Goal: Transaction & Acquisition: Purchase product/service

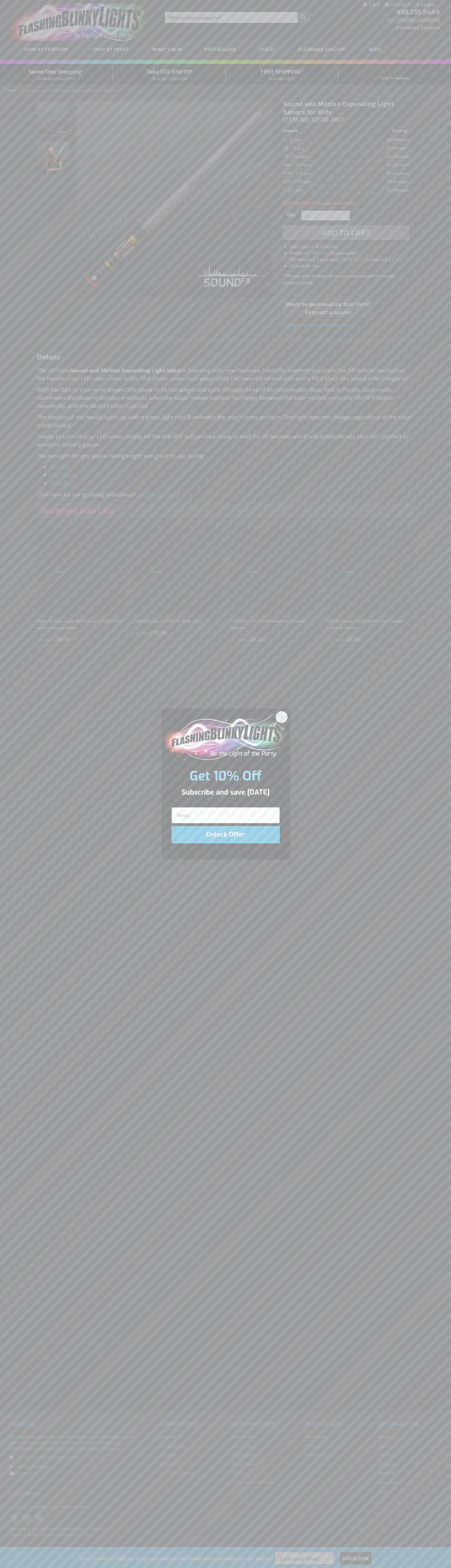
click at [282, 717] on icon "Close dialog" at bounding box center [282, 717] width 5 height 5
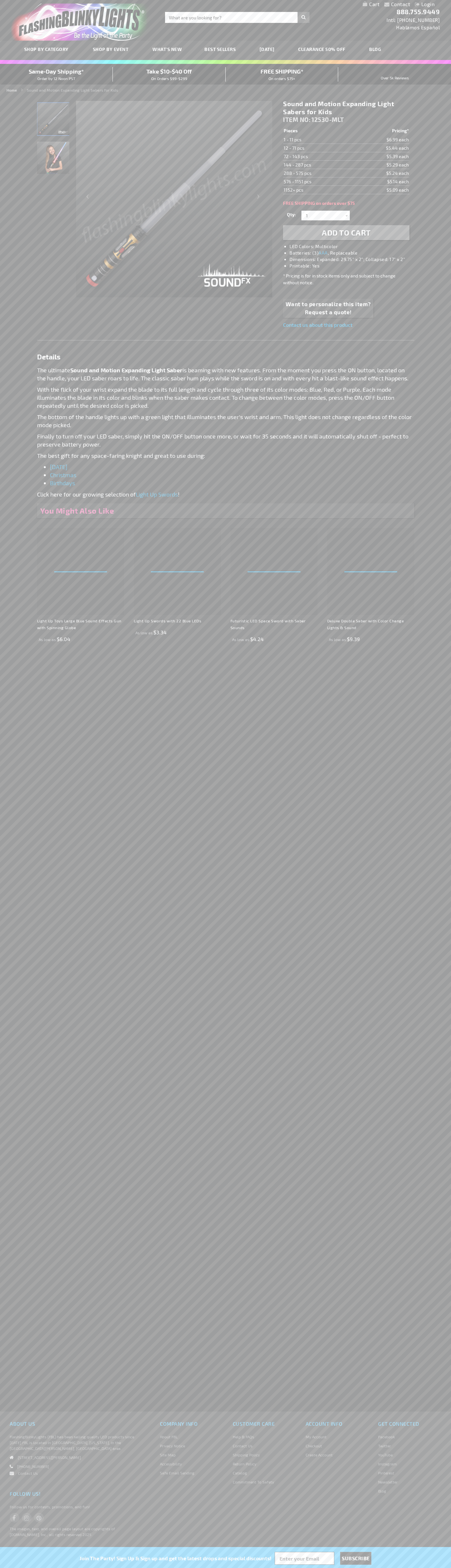
click at [346, 232] on span "Add to Cart" at bounding box center [346, 232] width 49 height 9
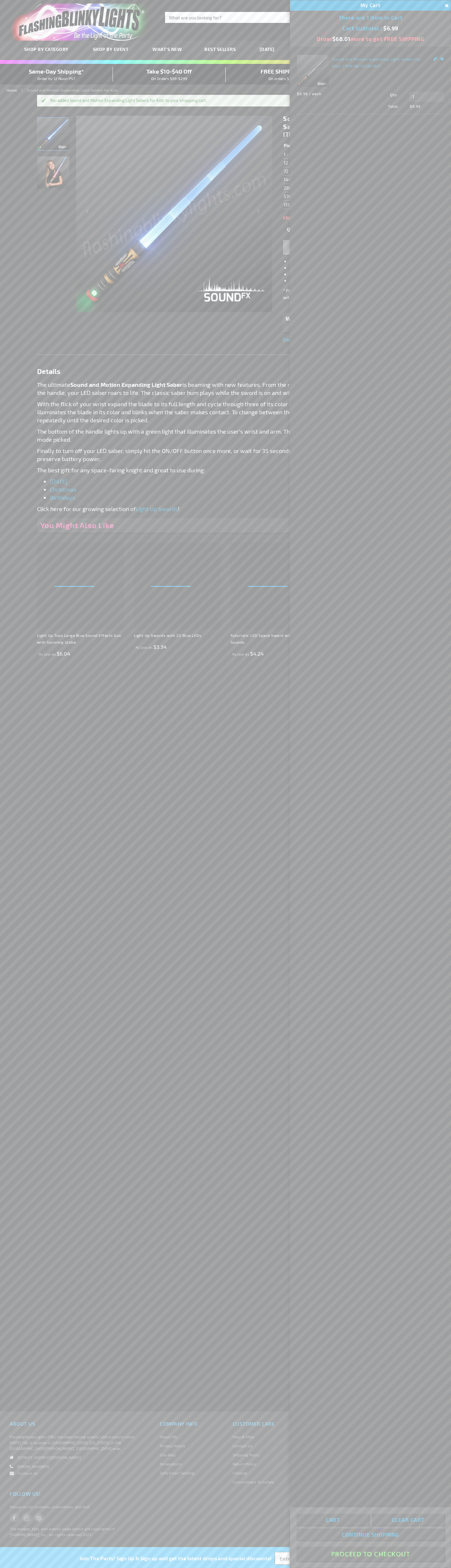
click at [371, 1554] on button "Proceed To Checkout" at bounding box center [371, 1554] width 148 height 14
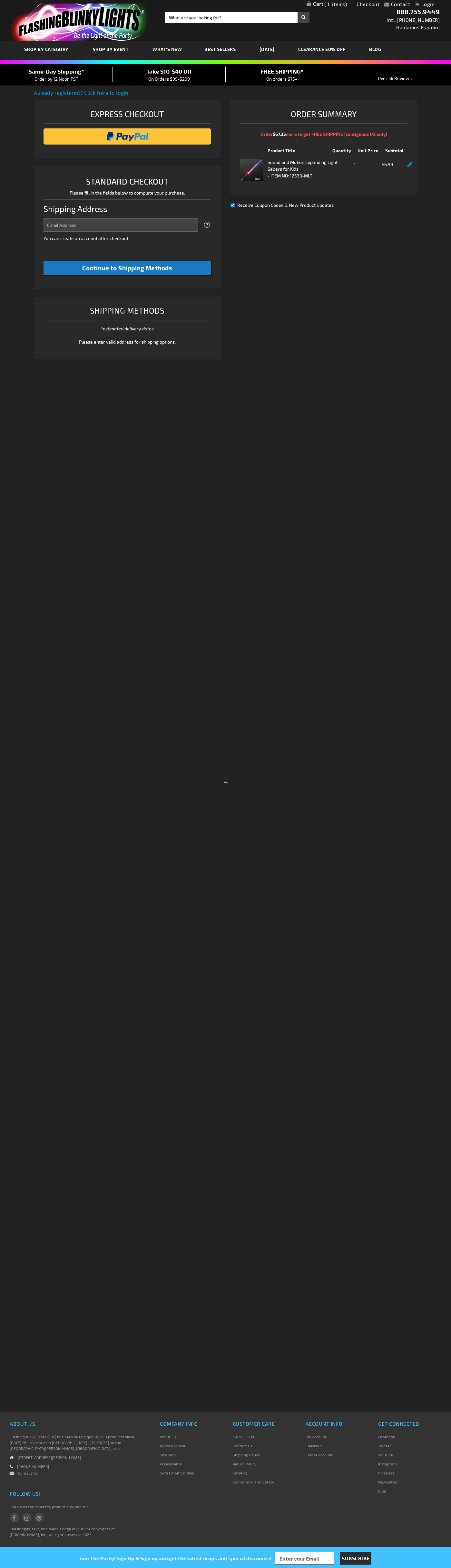
select select "US"
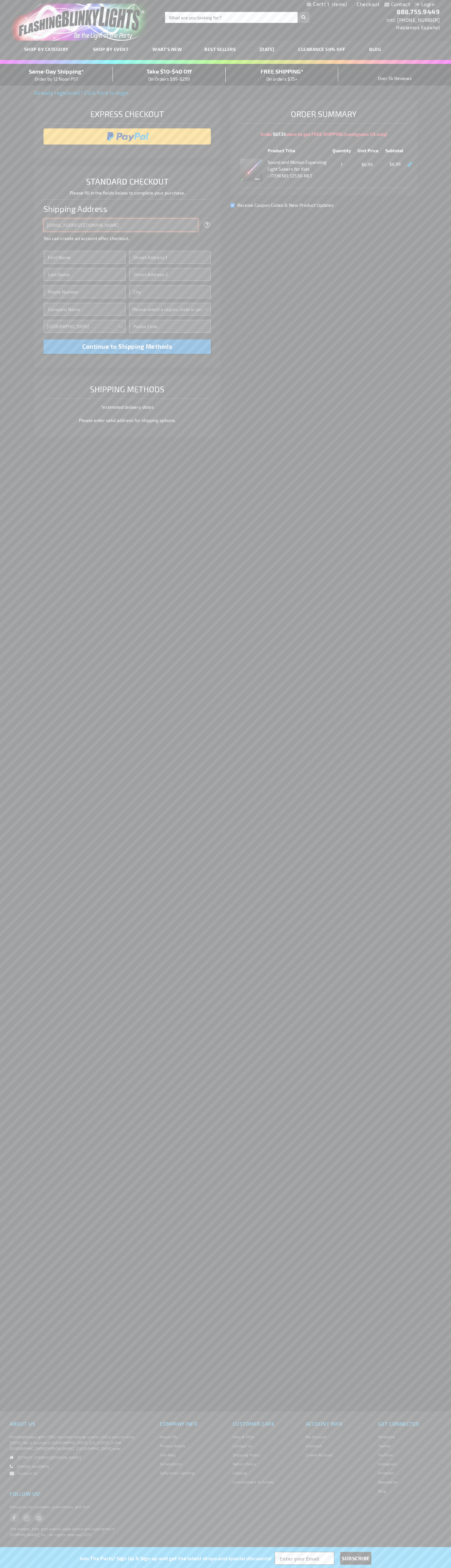
type input "johnsmith005@storebotmail.joonix.net"
type input "John"
type input "401 North Tryon Street"
type input "First floor"
type input "charlotte"
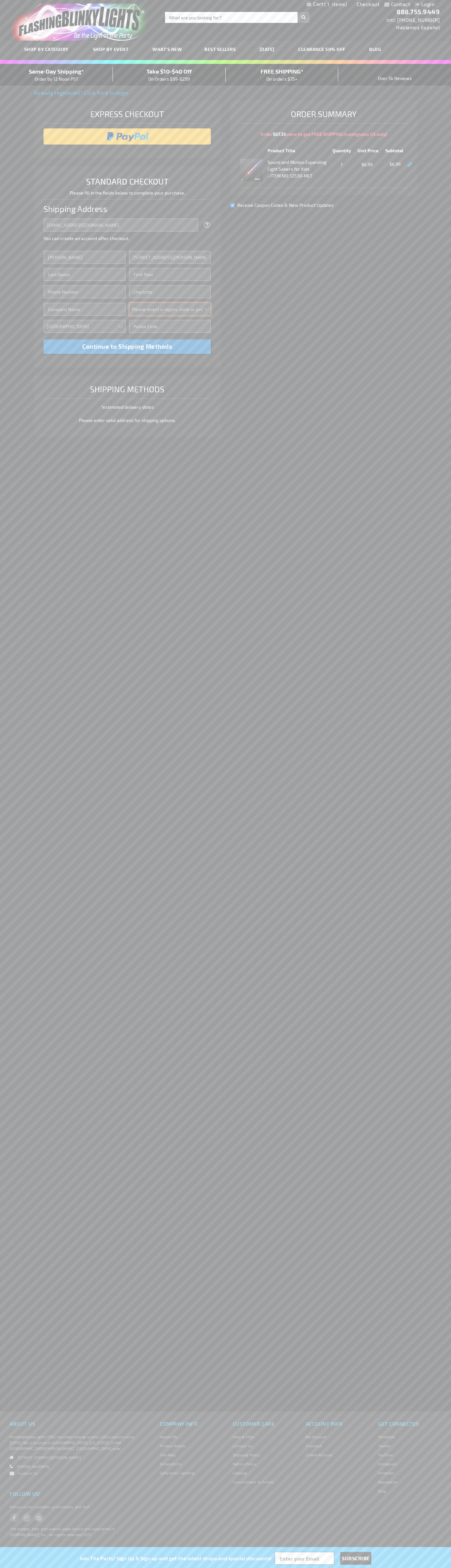
select select "44"
type input "28202"
type input "Smith"
type input "6502530000"
type input "John Smith"
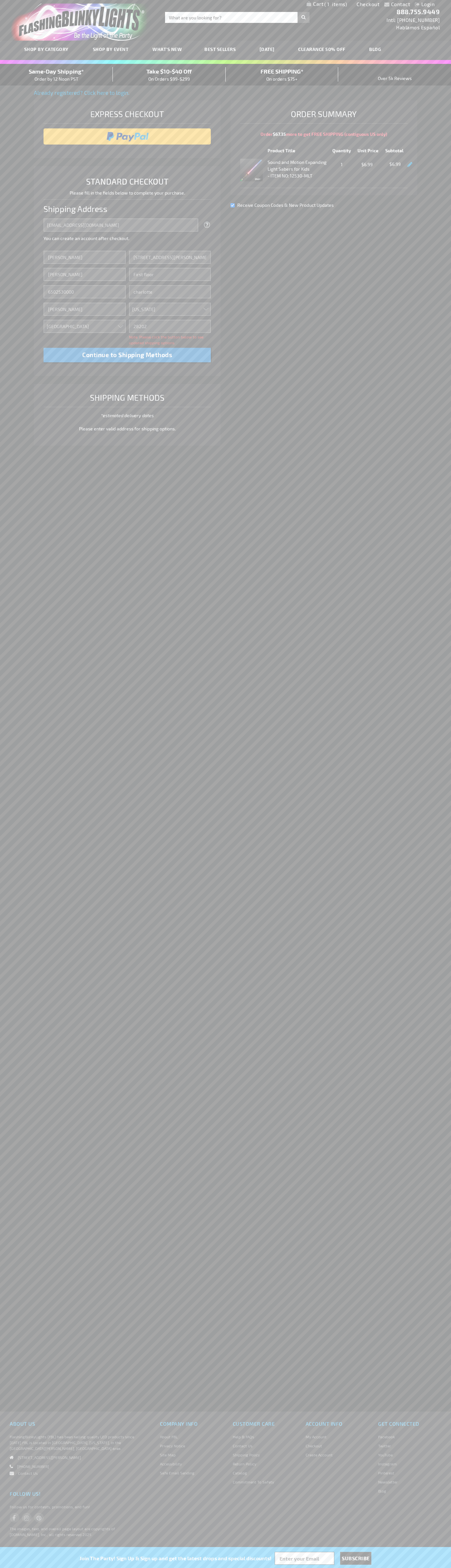
click at [56, 75] on div "Same-Day Shipping* Order by 12 Noon PST" at bounding box center [56, 74] width 113 height 15
click at [128, 137] on input "image" at bounding box center [128, 136] width 161 height 13
